Goal: Task Accomplishment & Management: Use online tool/utility

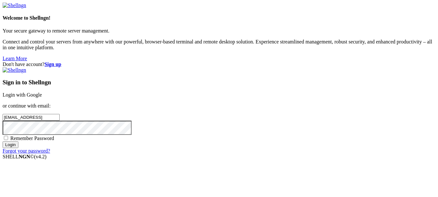
type input "[EMAIL_ADDRESS][DOMAIN_NAME]"
type input "28aljca"
type input "28alcja"
type input "[EMAIL_ADDRESS][DOMAIN_NAME]"
click at [3, 141] on input "Login" at bounding box center [11, 144] width 16 height 7
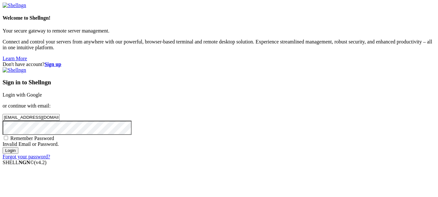
click at [3, 147] on input "Login" at bounding box center [11, 150] width 16 height 7
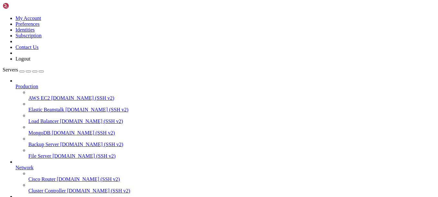
scroll to position [63, 0]
